Goal: Task Accomplishment & Management: Complete application form

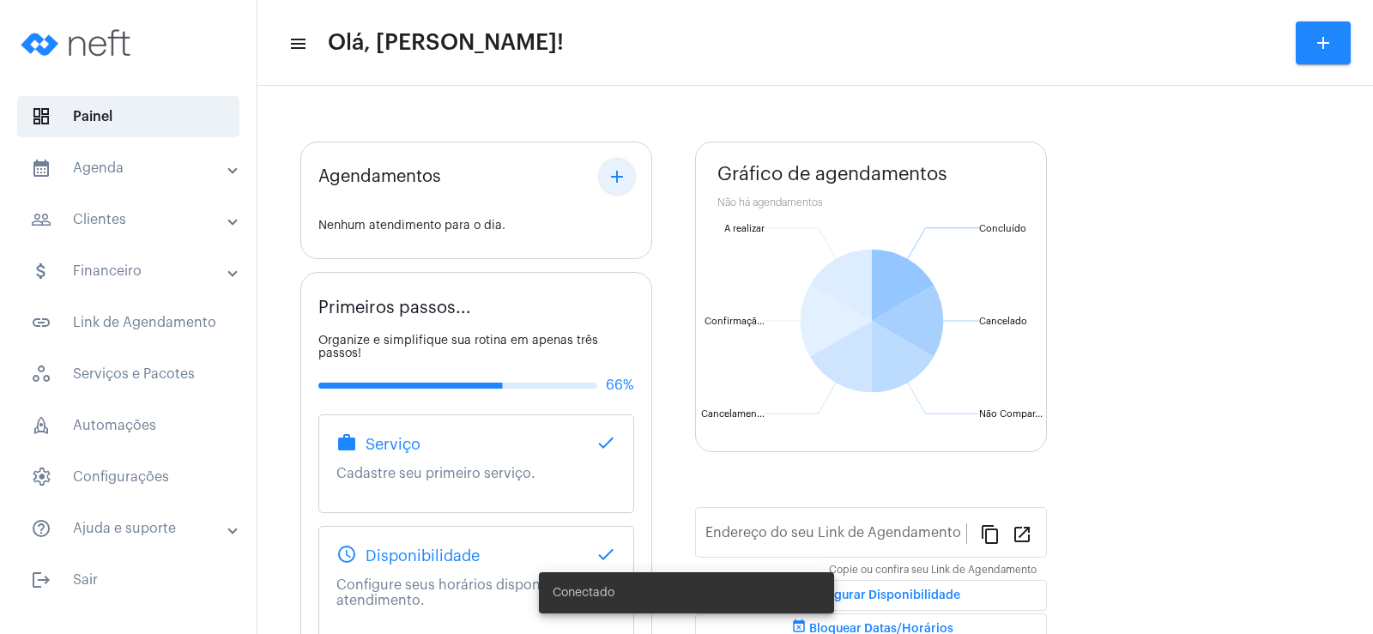
click at [614, 187] on mat-icon "add" at bounding box center [617, 177] width 21 height 21
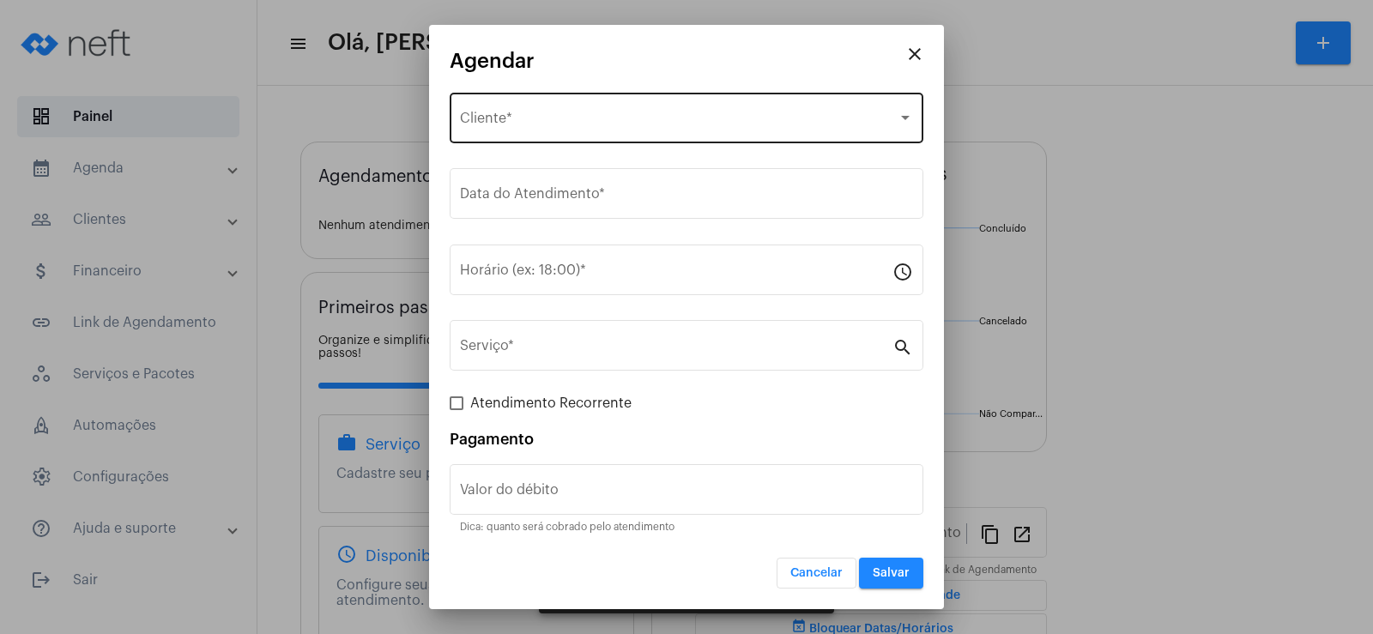
click at [507, 126] on span "Selecione o Cliente" at bounding box center [679, 121] width 438 height 15
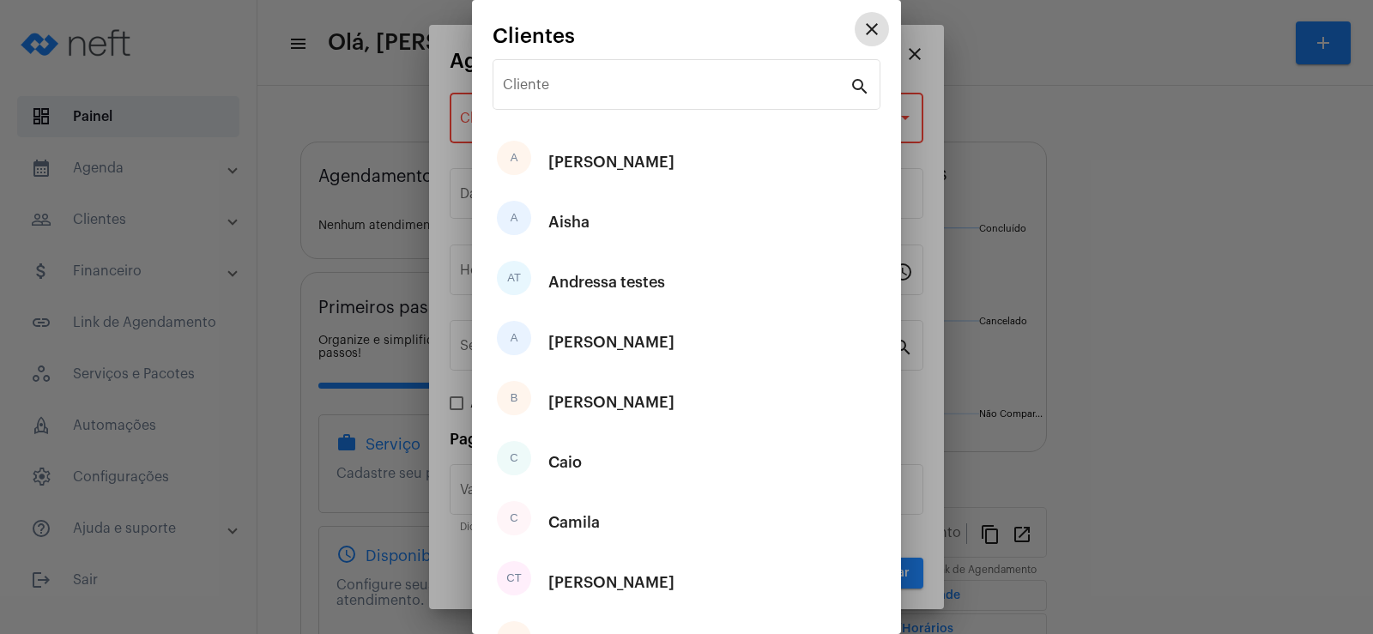
type input "[URL][DOMAIN_NAME]"
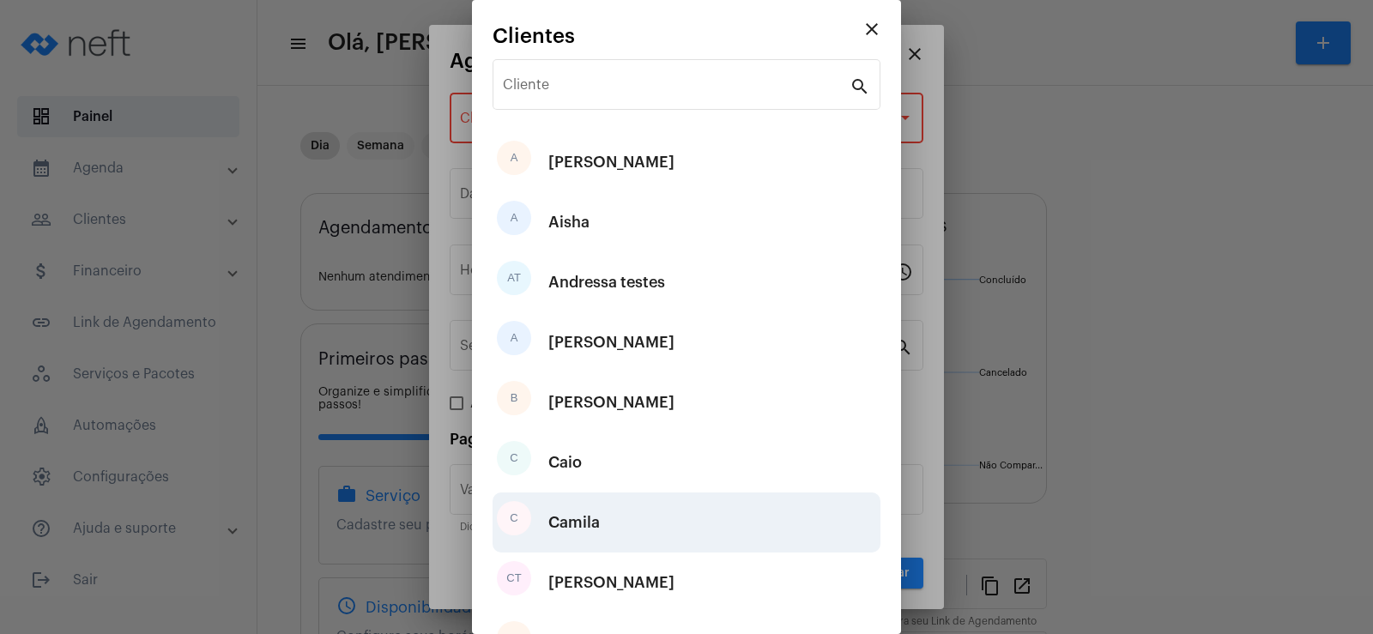
click at [592, 522] on div "Camila" at bounding box center [573, 522] width 51 height 51
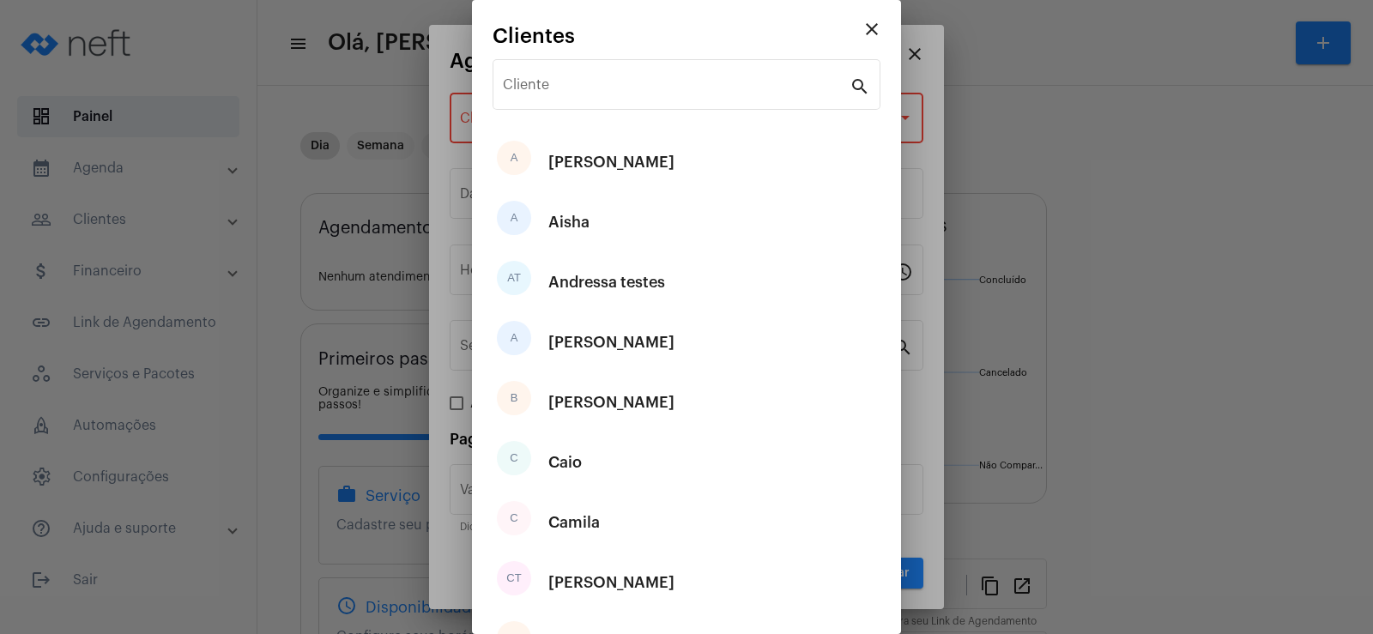
type input "R$"
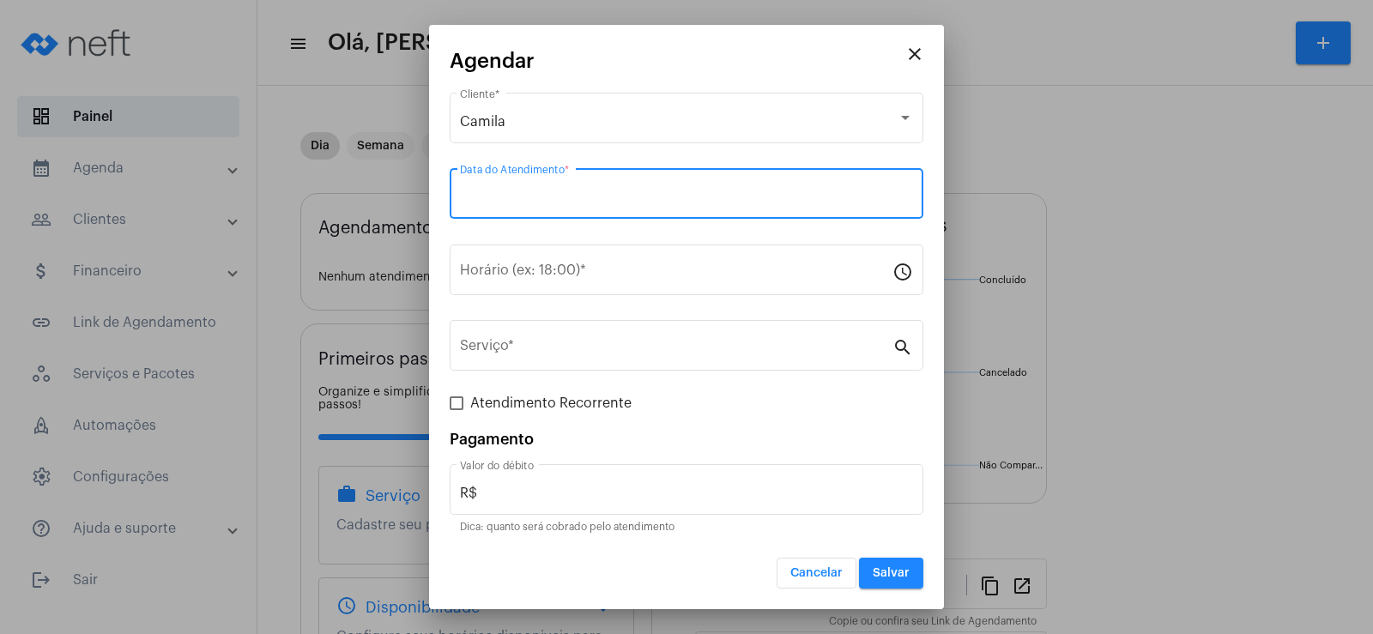
click at [524, 196] on input "Data do Atendimento *" at bounding box center [686, 197] width 453 height 15
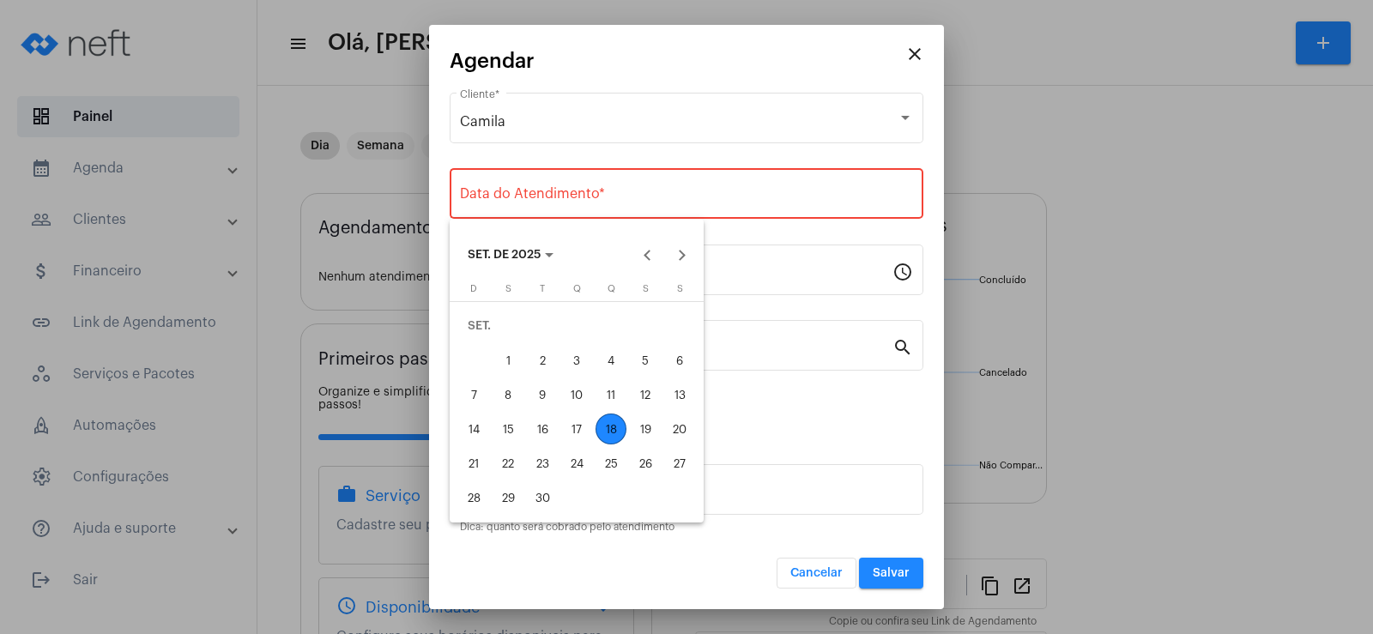
click at [617, 432] on div "18" at bounding box center [611, 429] width 31 height 31
type input "[DATE]"
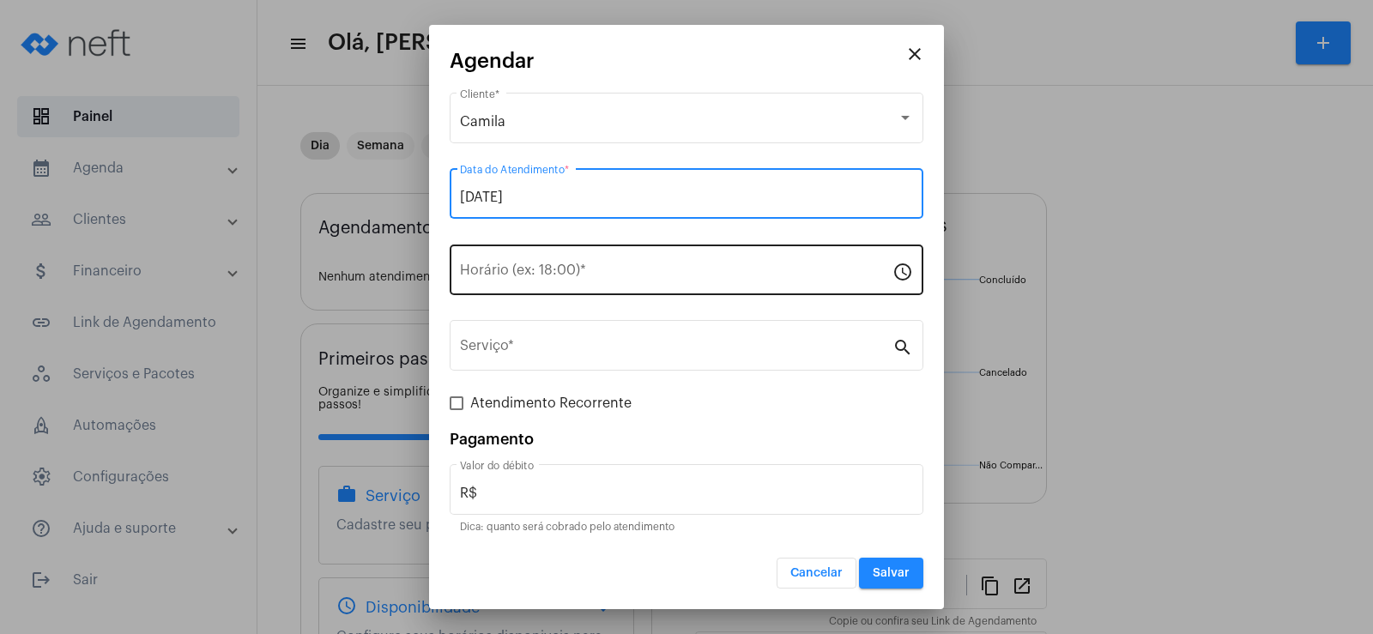
click at [492, 280] on input "Horário (ex: 18:00) *" at bounding box center [676, 273] width 433 height 15
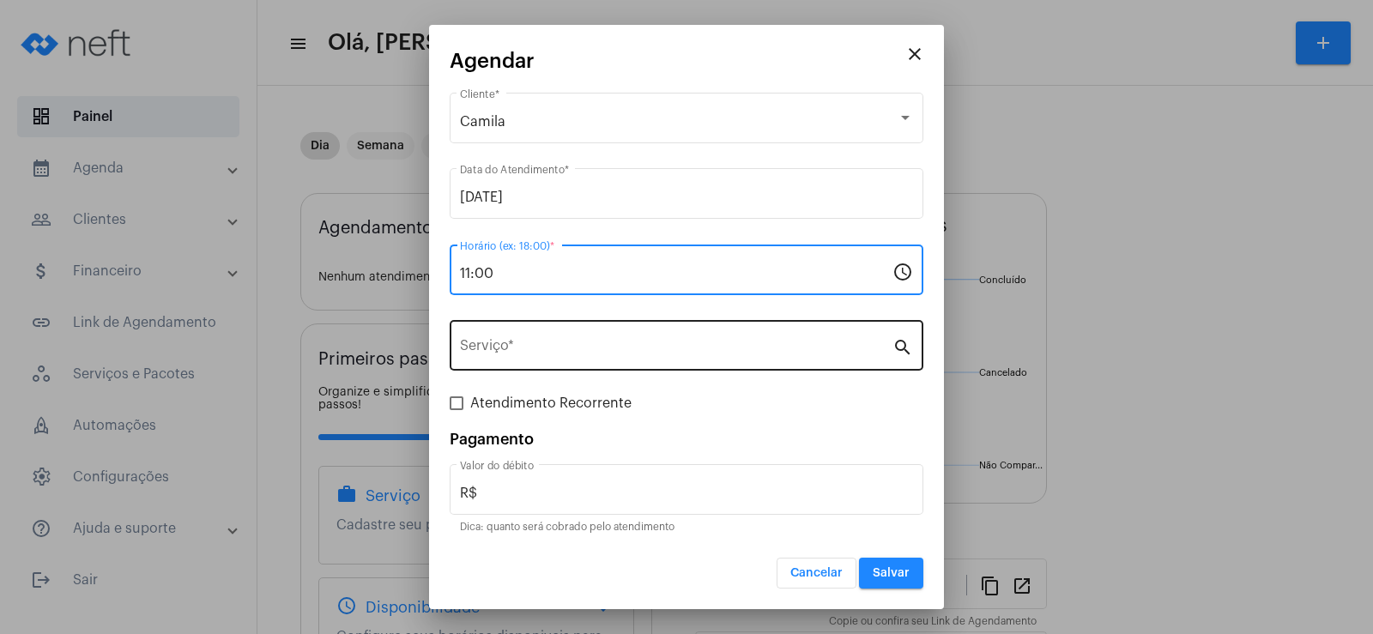
type input "11:00"
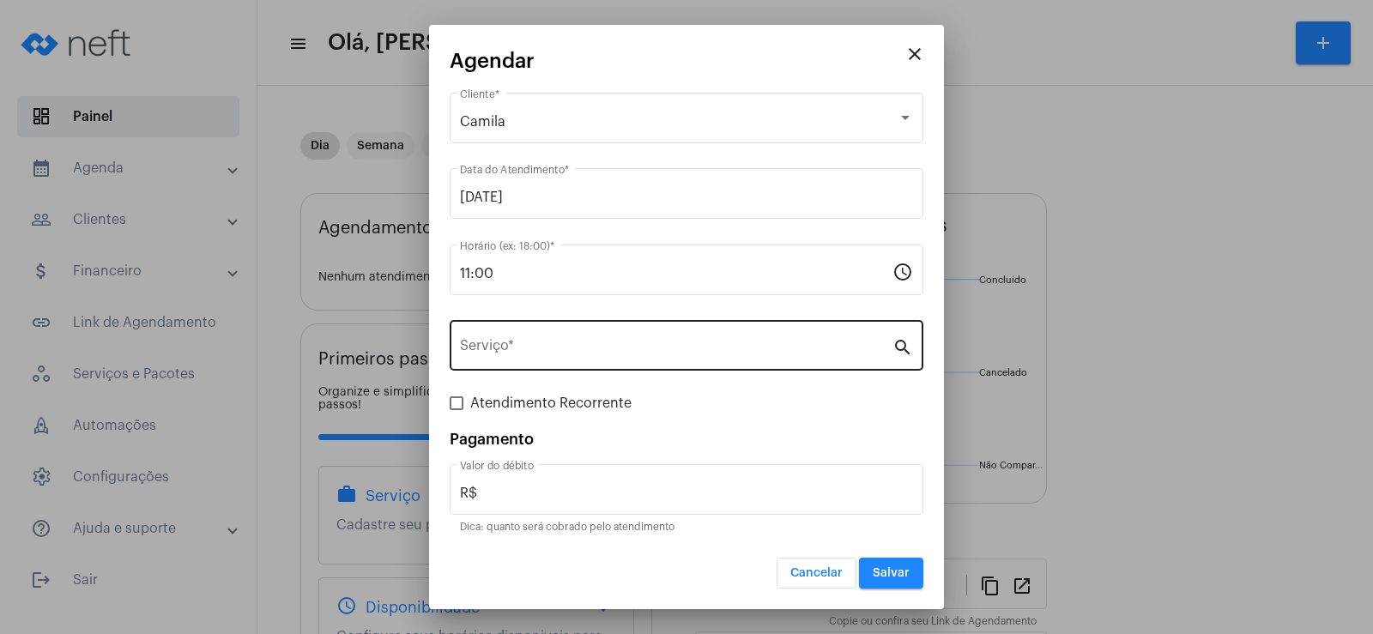
click at [520, 337] on div "Serviço *" at bounding box center [676, 344] width 433 height 54
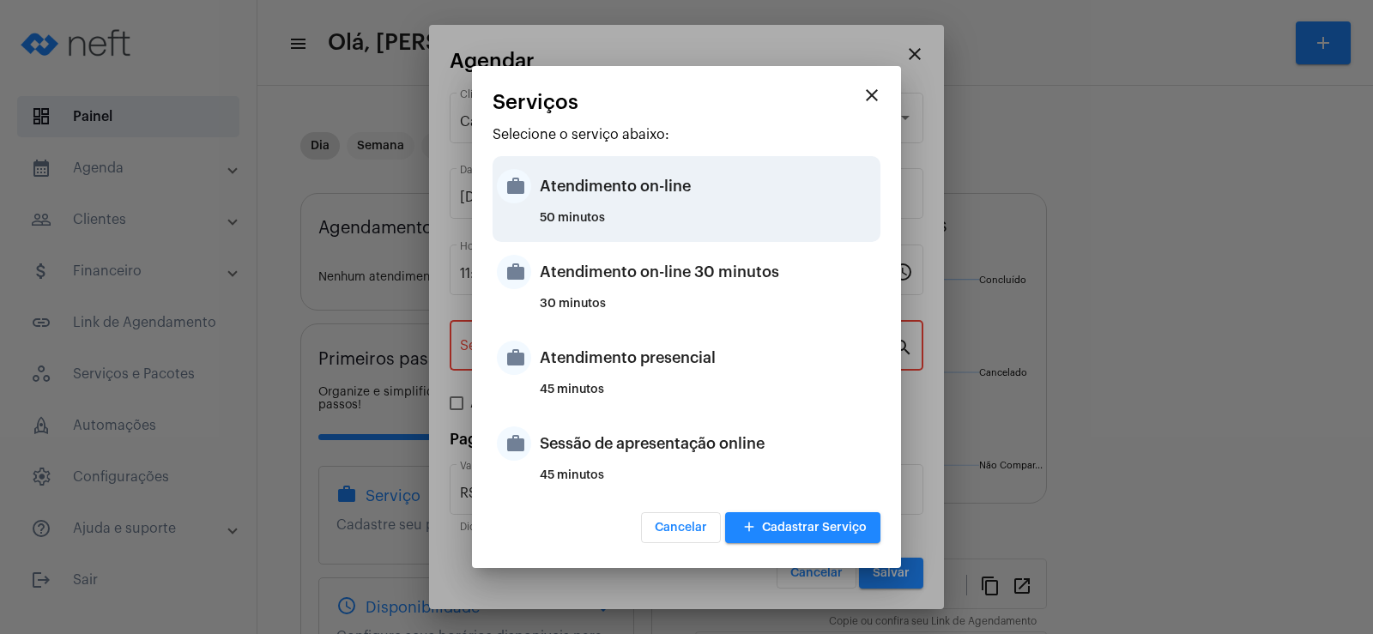
click at [580, 192] on div "Atendimento on-line" at bounding box center [708, 185] width 336 height 51
type input "Atendimento on-line"
type input "R$ 0"
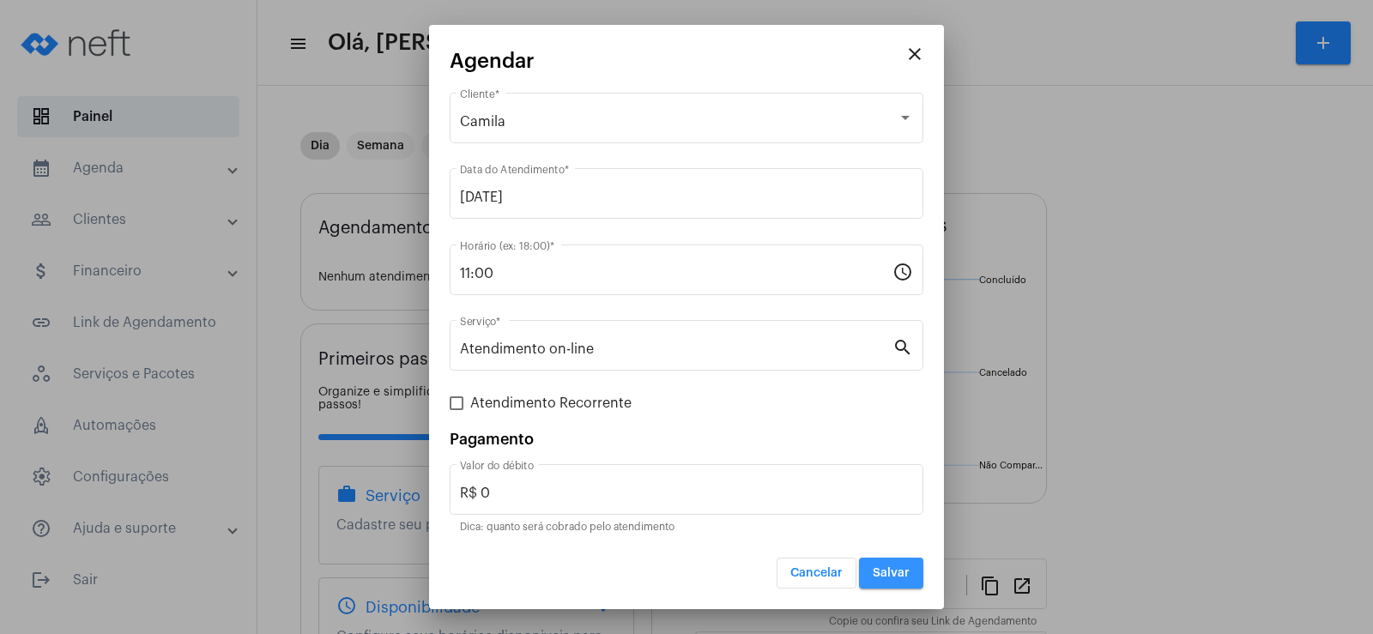
click at [923, 581] on button "Salvar" at bounding box center [891, 573] width 64 height 31
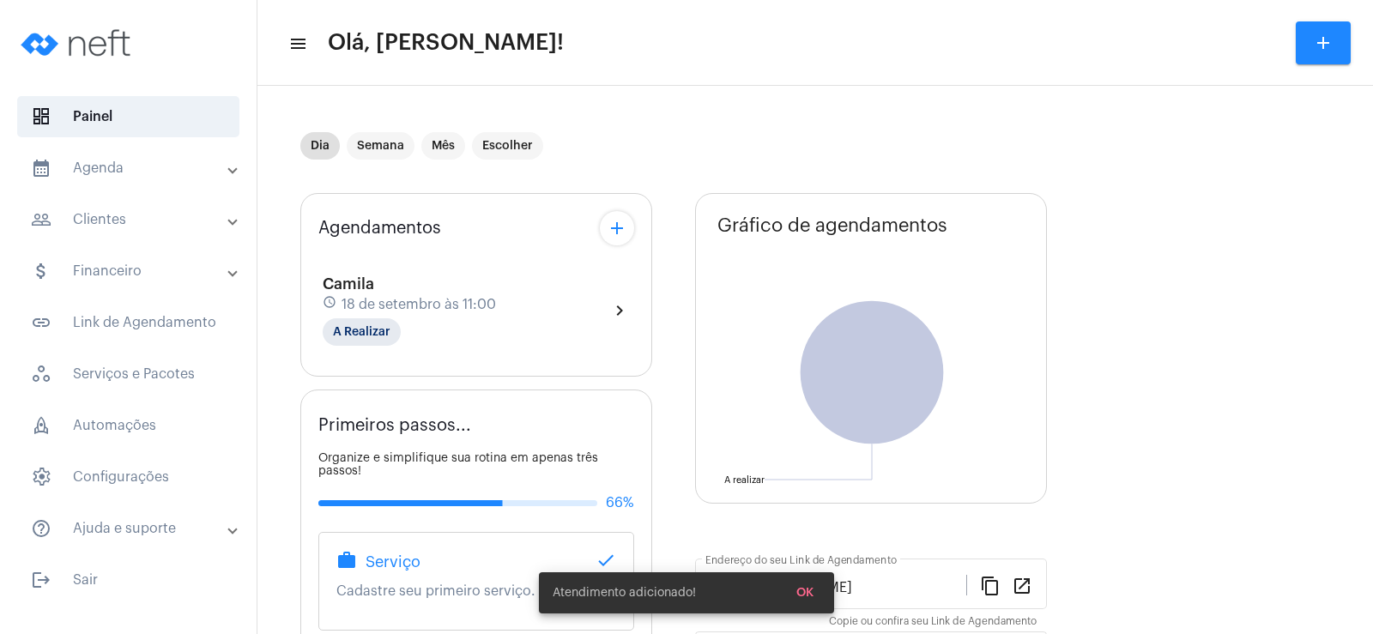
click at [668, 139] on div "Dia Semana Mês Escolher" at bounding box center [671, 146] width 742 height 86
